Goal: Task Accomplishment & Management: Manage account settings

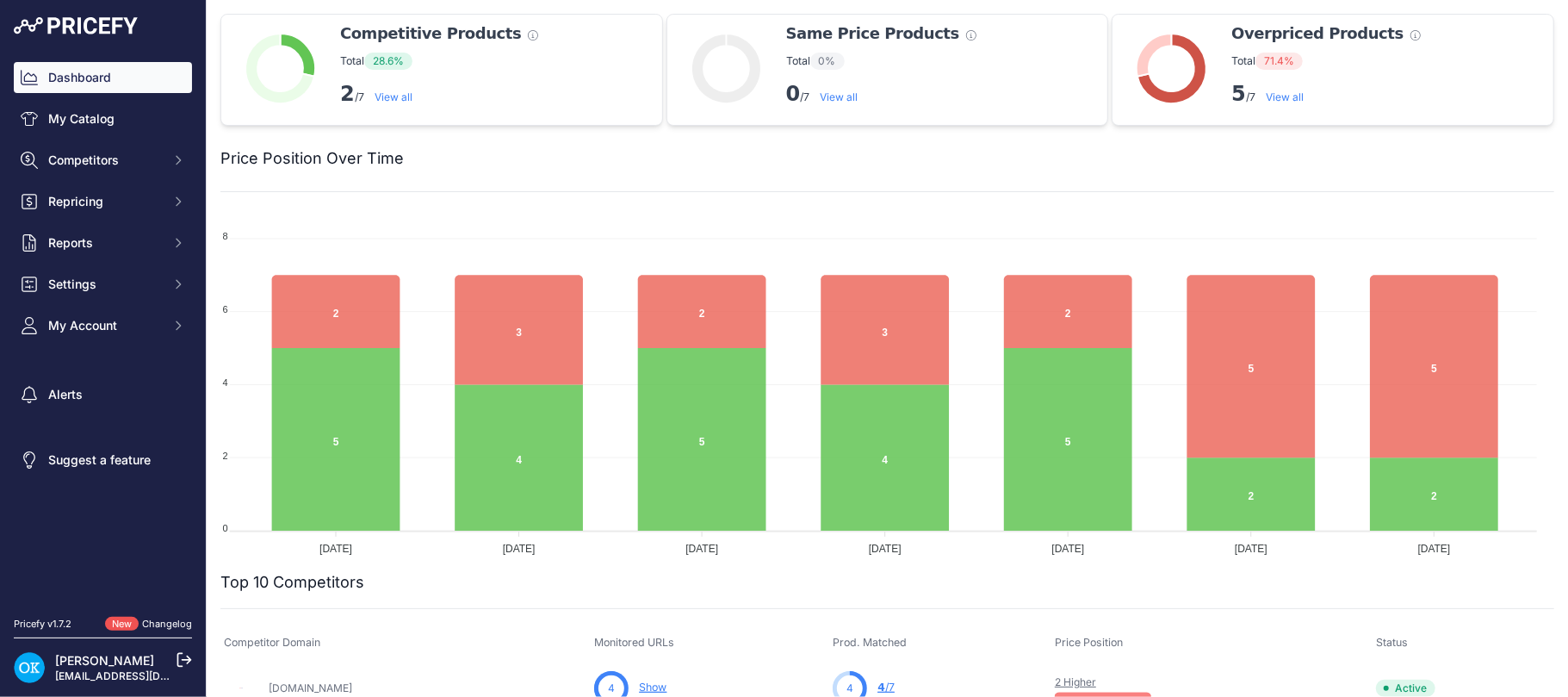
click at [184, 665] on icon at bounding box center [184, 659] width 16 height 16
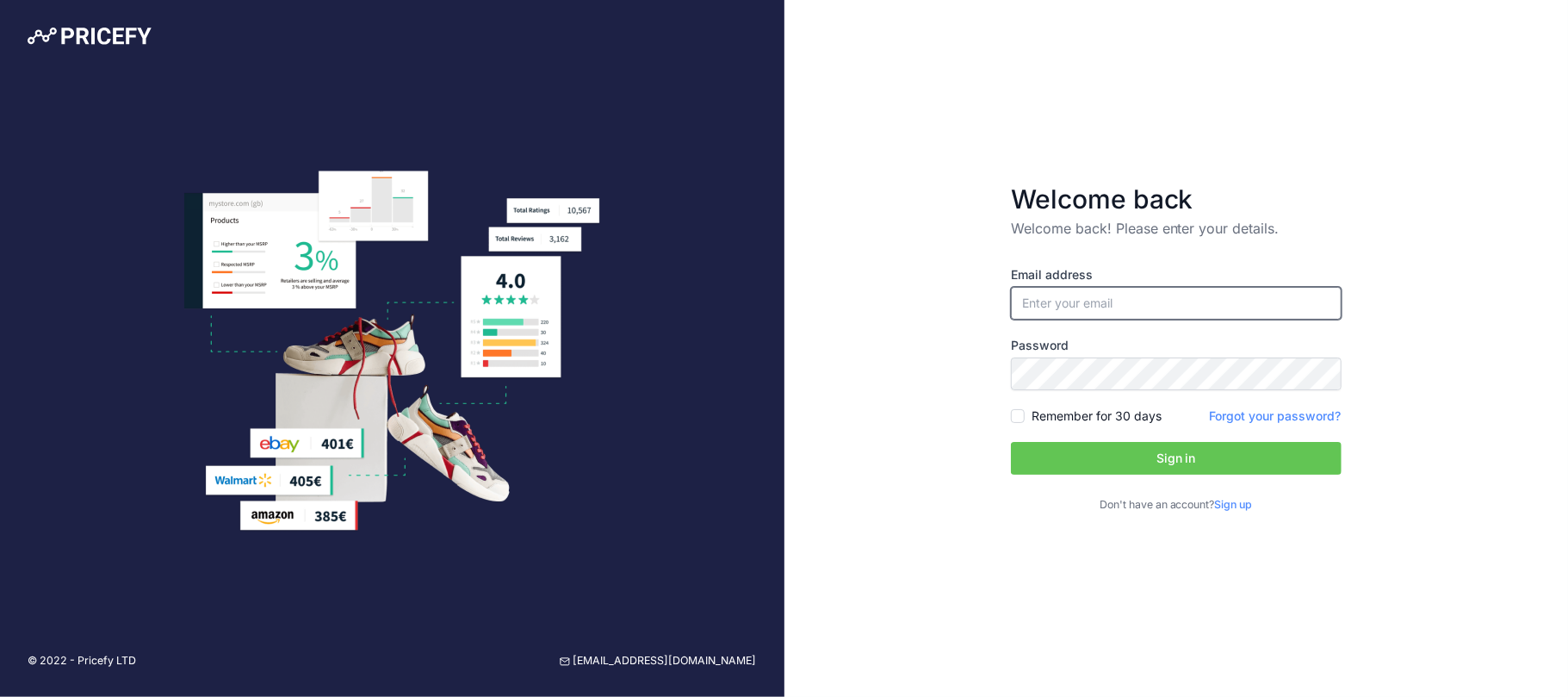
click at [1107, 303] on input "email" at bounding box center [1176, 303] width 330 height 33
type input "om@robu.in"
click at [1117, 297] on input "om@robu.in" at bounding box center [1176, 303] width 330 height 33
click at [1150, 299] on input "om@robu.in" at bounding box center [1176, 303] width 330 height 33
click at [1018, 460] on button "Sign in" at bounding box center [1176, 458] width 330 height 33
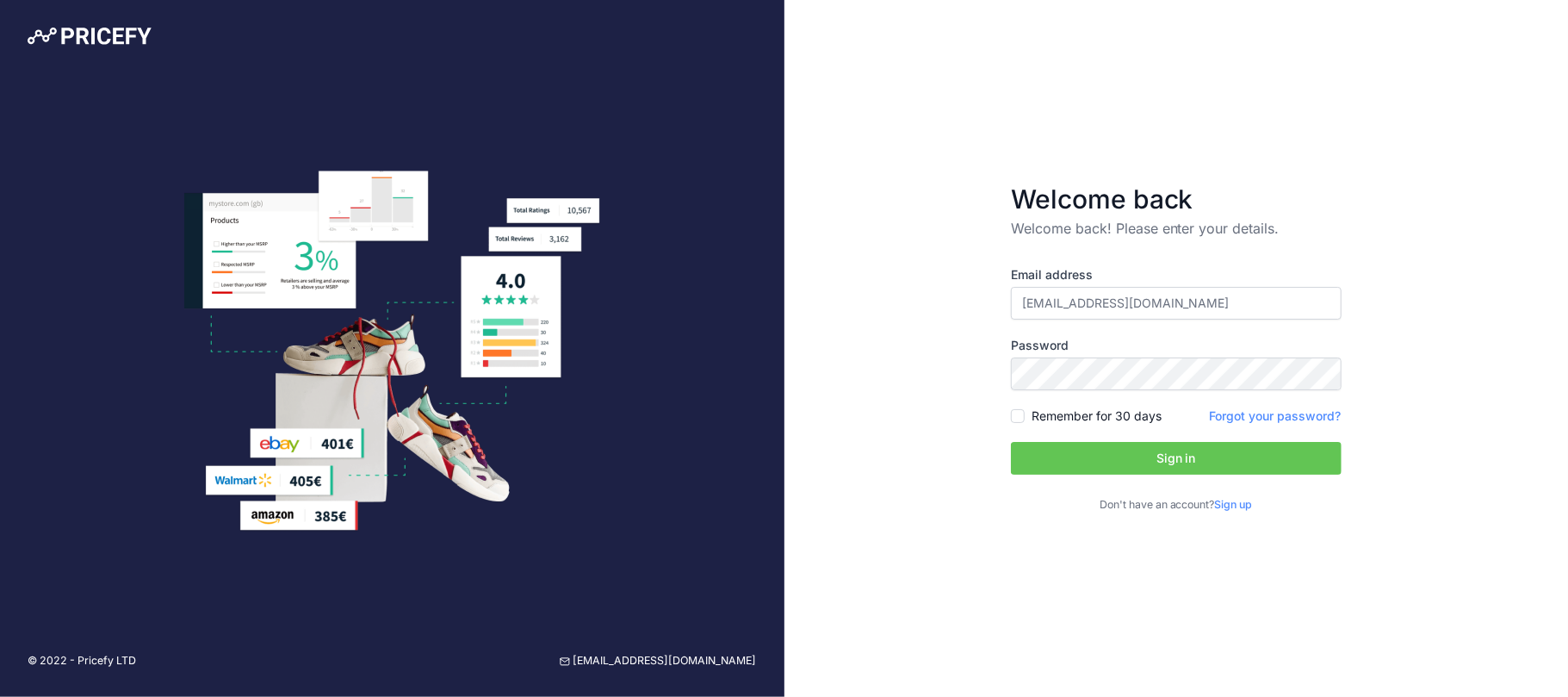
click at [1357, 165] on form "Welcome back Welcome back! Please enter your details. Email address om@robu.in …" at bounding box center [1175, 348] width 385 height 385
click at [1072, 295] on input "email" at bounding box center [1176, 303] width 330 height 33
paste input "chetan.w@robu.in"
type input "chetan.w@robu.in"
click at [1016, 459] on button "Sign in" at bounding box center [1176, 458] width 330 height 33
